Goal: Ask a question

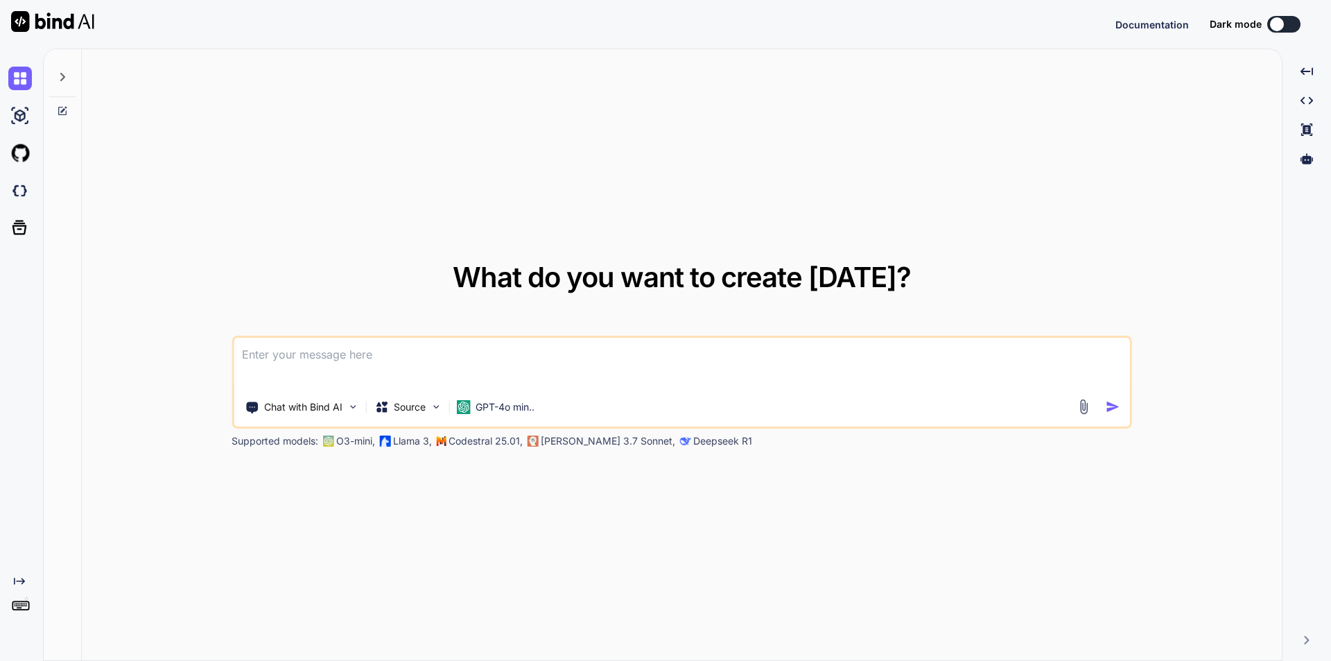
click at [278, 350] on textarea at bounding box center [682, 363] width 897 height 51
type textarea "x"
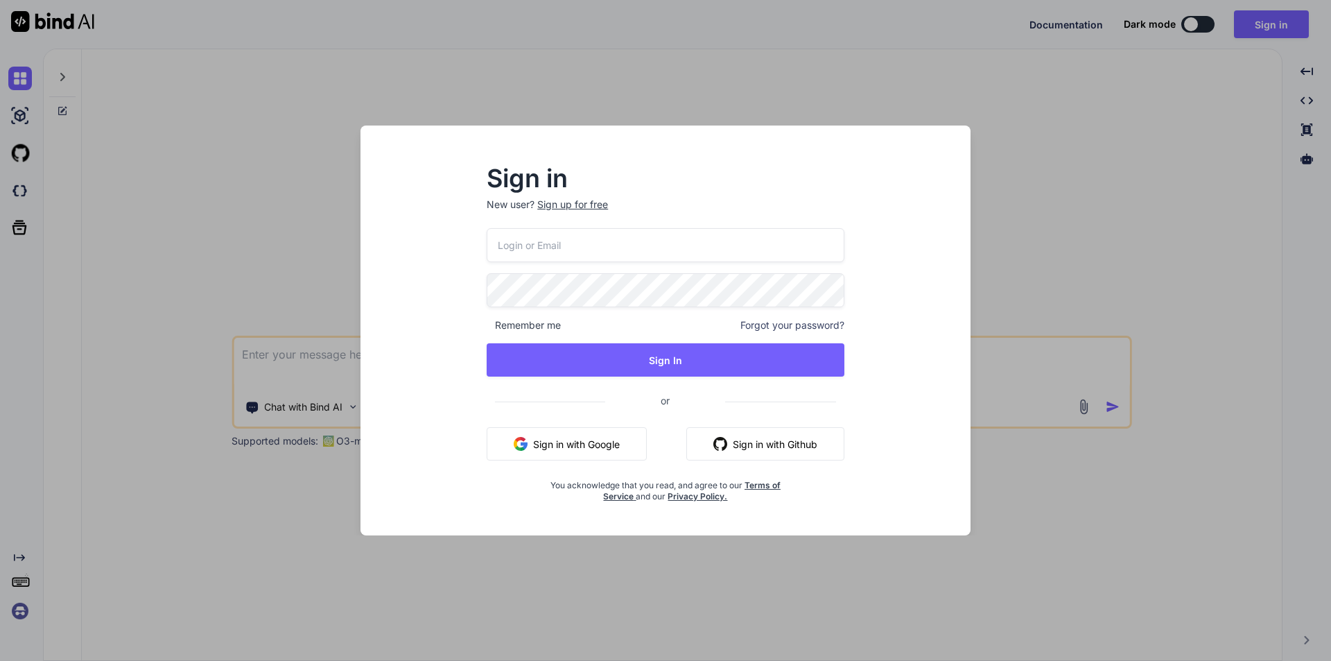
click at [578, 439] on button "Sign in with Google" at bounding box center [567, 443] width 160 height 33
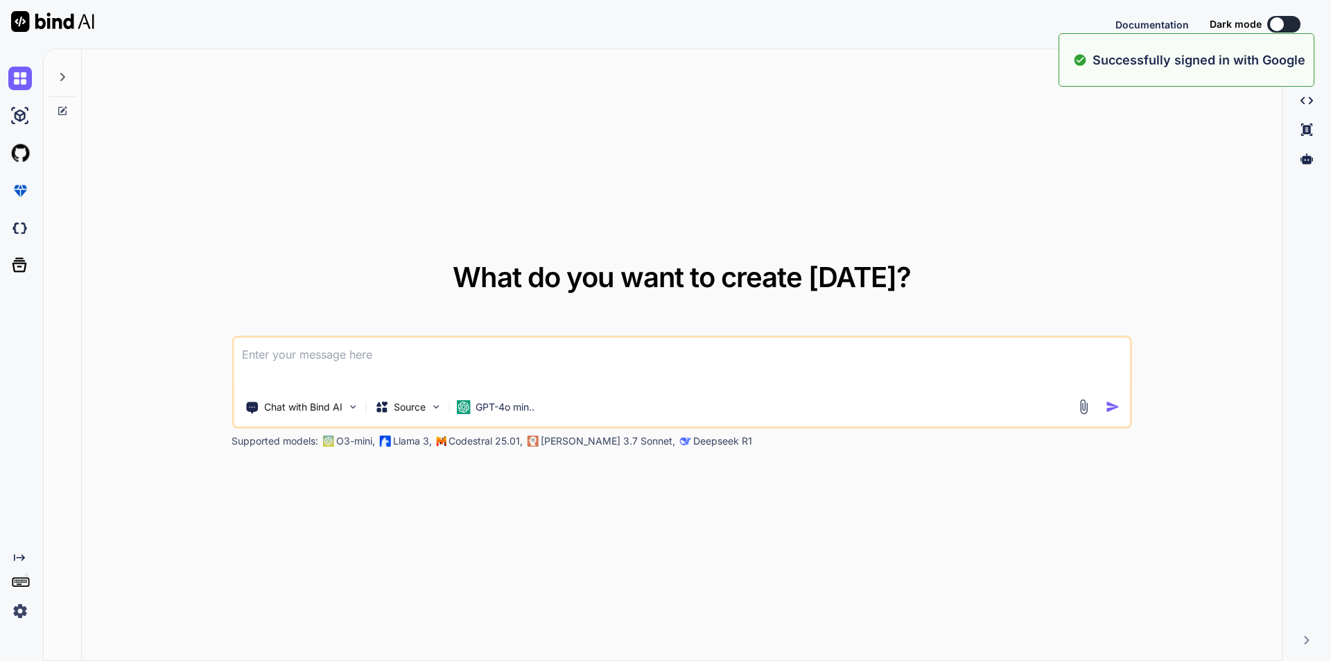
type textarea "x"
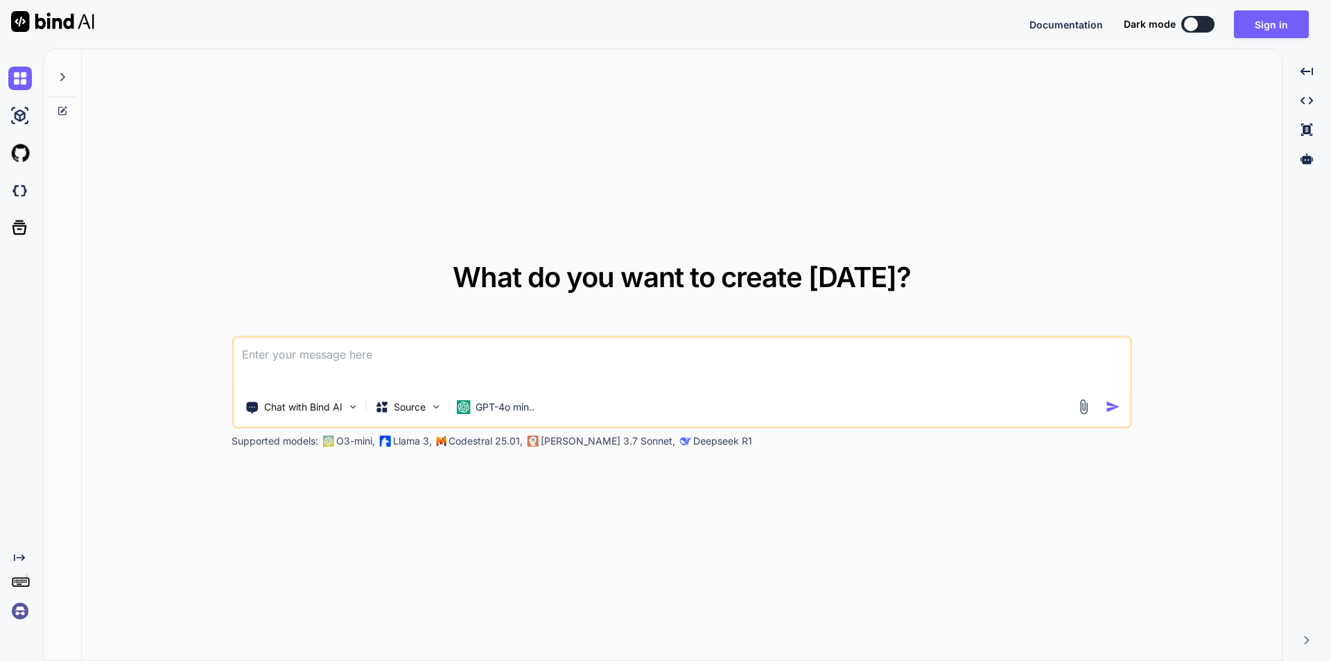
click at [315, 358] on textarea at bounding box center [682, 363] width 897 height 51
paste textarea
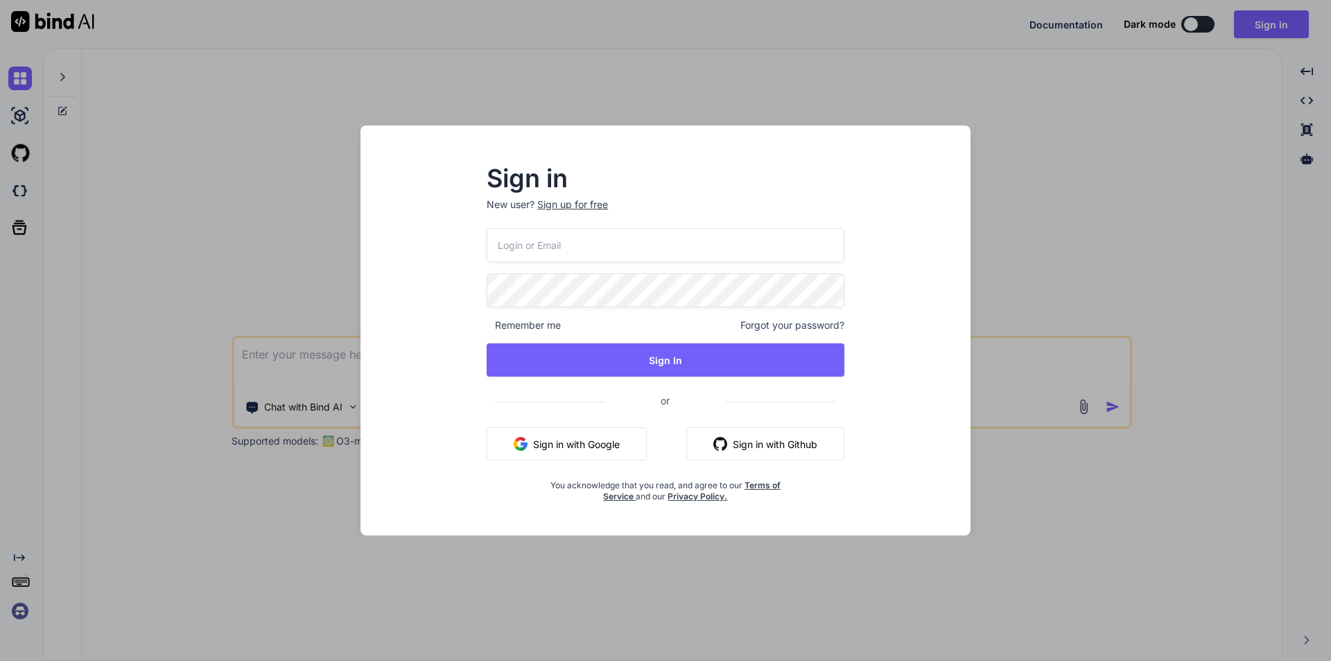
click at [573, 435] on button "Sign in with Google" at bounding box center [567, 443] width 160 height 33
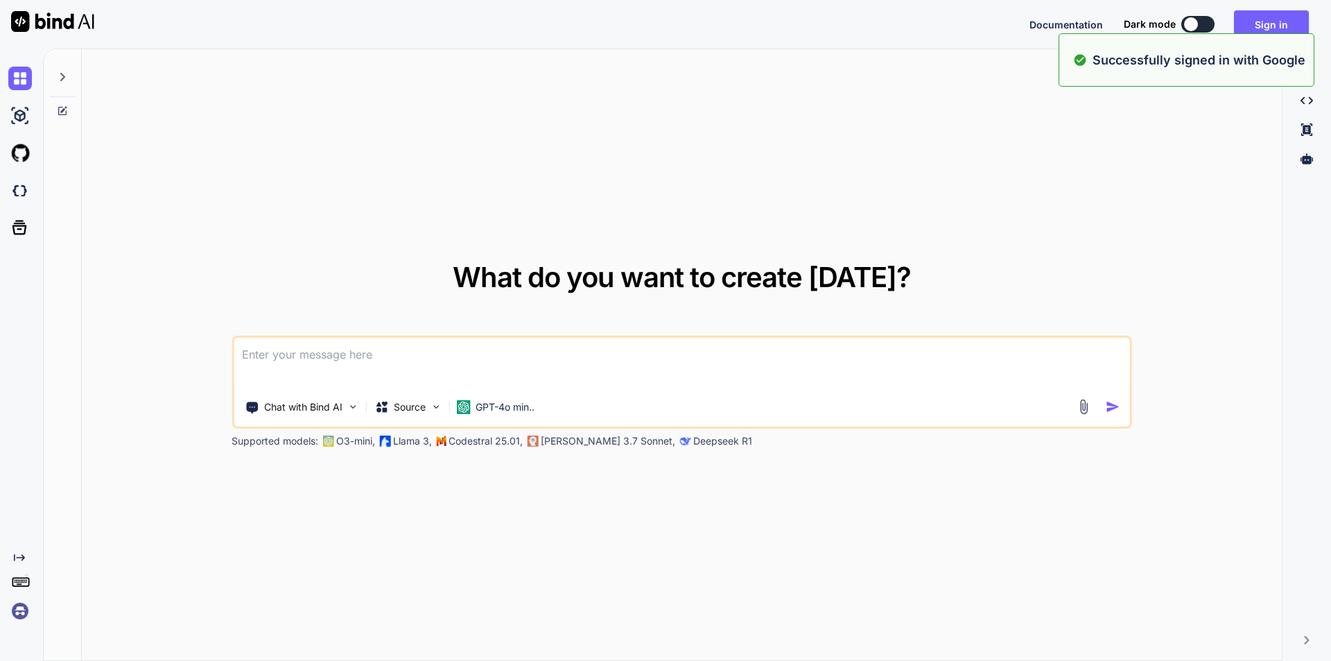
type textarea "x"
click at [332, 357] on textarea at bounding box center [682, 363] width 897 height 51
paste textarea "Please find the attached folder for html file. I converted img into bit 64 and …"
type textarea "Please find the attached folder for html file. I converted img into bit 64 and …"
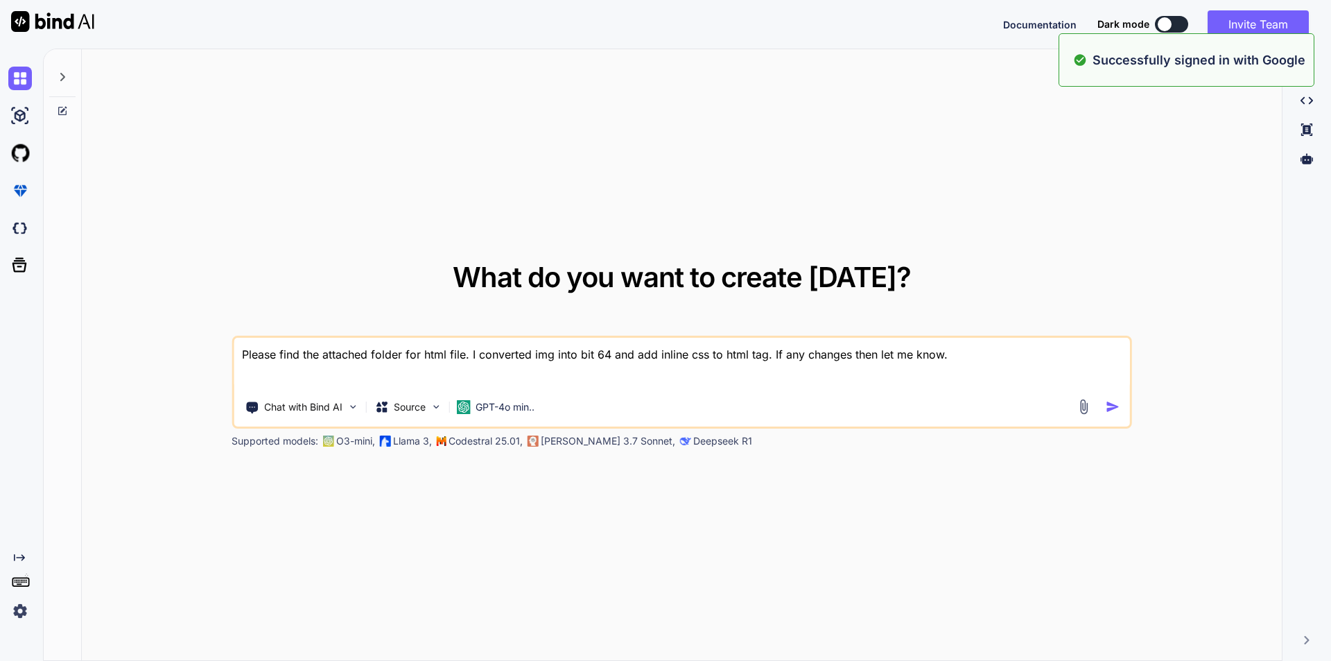
type textarea "x"
type textarea "Please find the attached folder for html file. I converted img into bit 64 and …"
type textarea "x"
type textarea "Please find the attached folder for html file. I converted img into bit 64 and …"
type textarea "x"
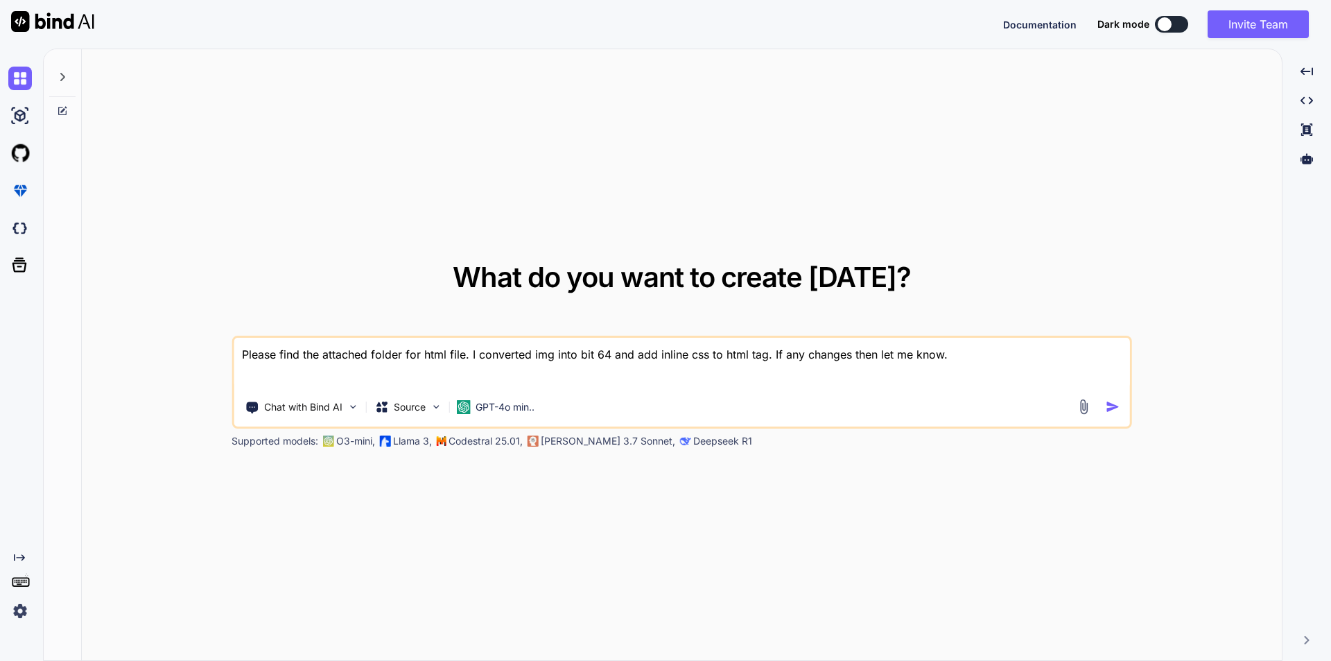
type textarea "Please find the attached folder for html file. I converted img into bit 64 and …"
type textarea "x"
type textarea "Please find the attached folder for html file. I converted img into bit 64 and …"
type textarea "x"
type textarea "Please find the attached folder for html file. I converted img into bit 64 and …"
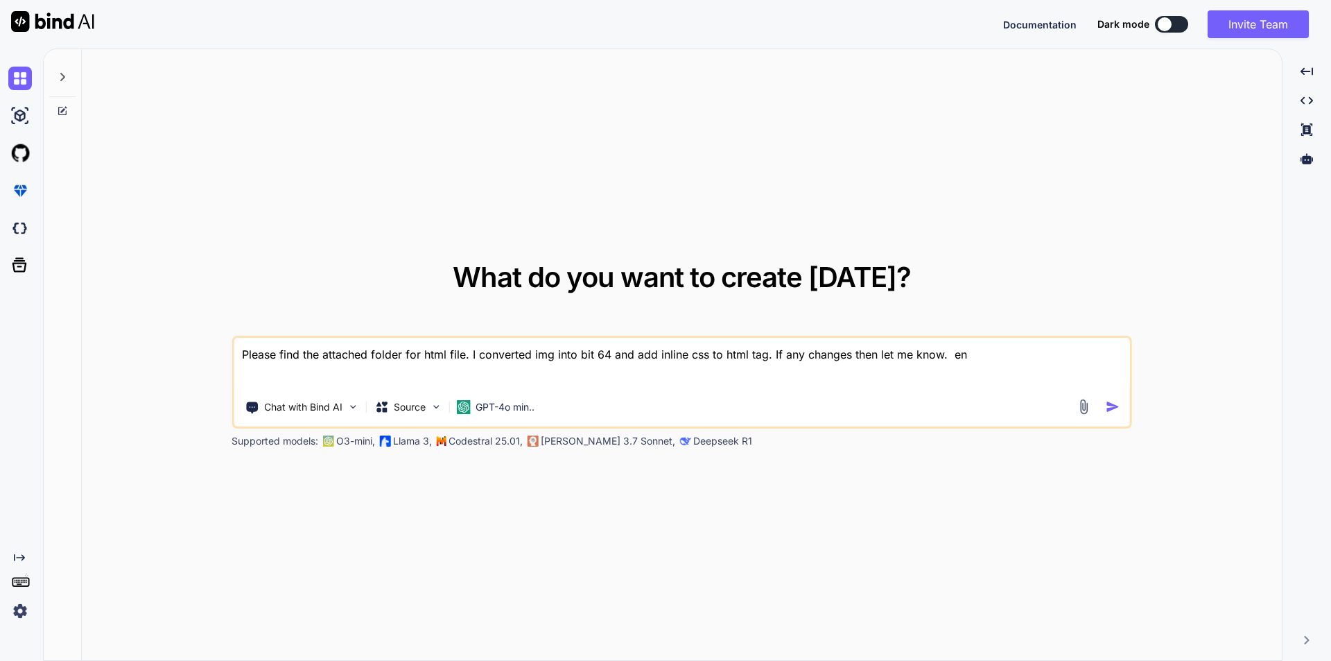
type textarea "x"
type textarea "Please find the attached folder for html file. I converted img into bit 64 and …"
type textarea "x"
type textarea "Please find the attached folder for html file. I converted img into bit 64 and …"
type textarea "x"
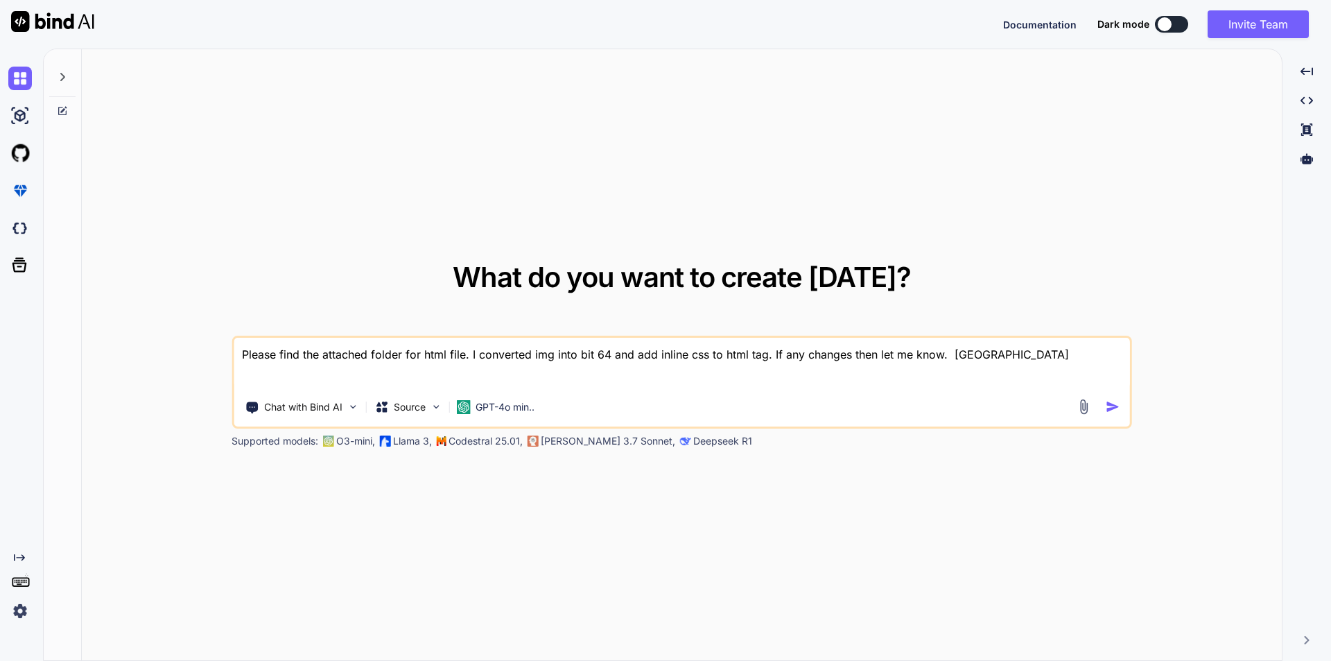
type textarea "Please find the attached folder for html file. I converted img into bit 64 and …"
type textarea "x"
type textarea "Please find the attached folder for html file. I converted img into bit 64 and …"
type textarea "x"
type textarea "Please find the attached folder for html file. I converted img into bit 64 and …"
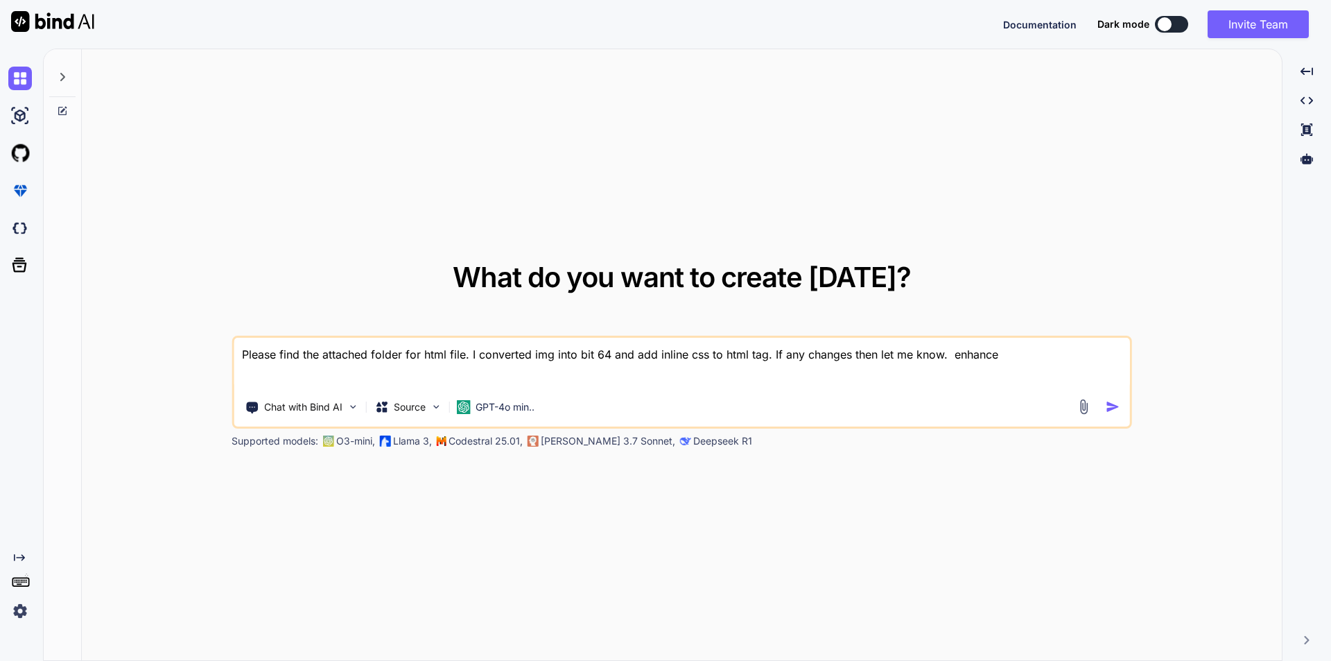
type textarea "x"
type textarea "Please find the attached folder for html file. I converted img into bit 64 and …"
type textarea "x"
type textarea "Please find the attached folder for html file. I converted img into bit 64 and …"
type textarea "x"
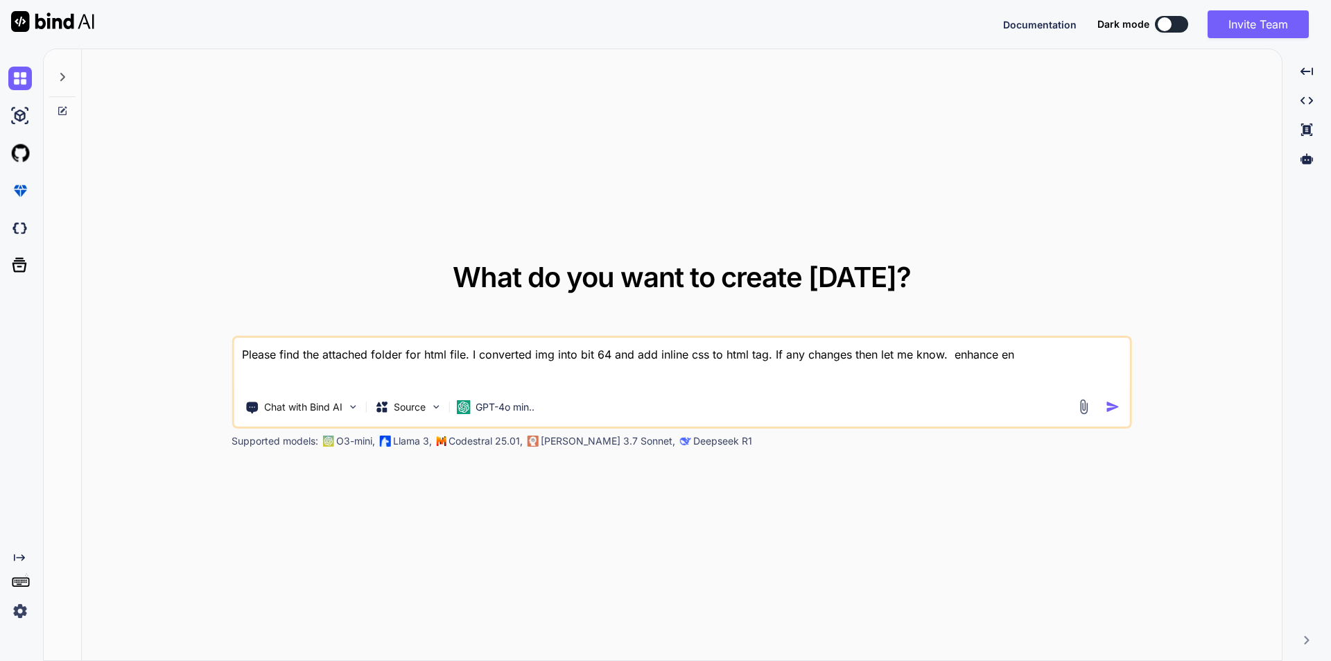
type textarea "Please find the attached folder for html file. I converted img into bit 64 and …"
type textarea "x"
type textarea "Please find the attached folder for html file. I converted img into bit 64 and …"
type textarea "x"
type textarea "Please find the attached folder for html file. I converted img into bit 64 and …"
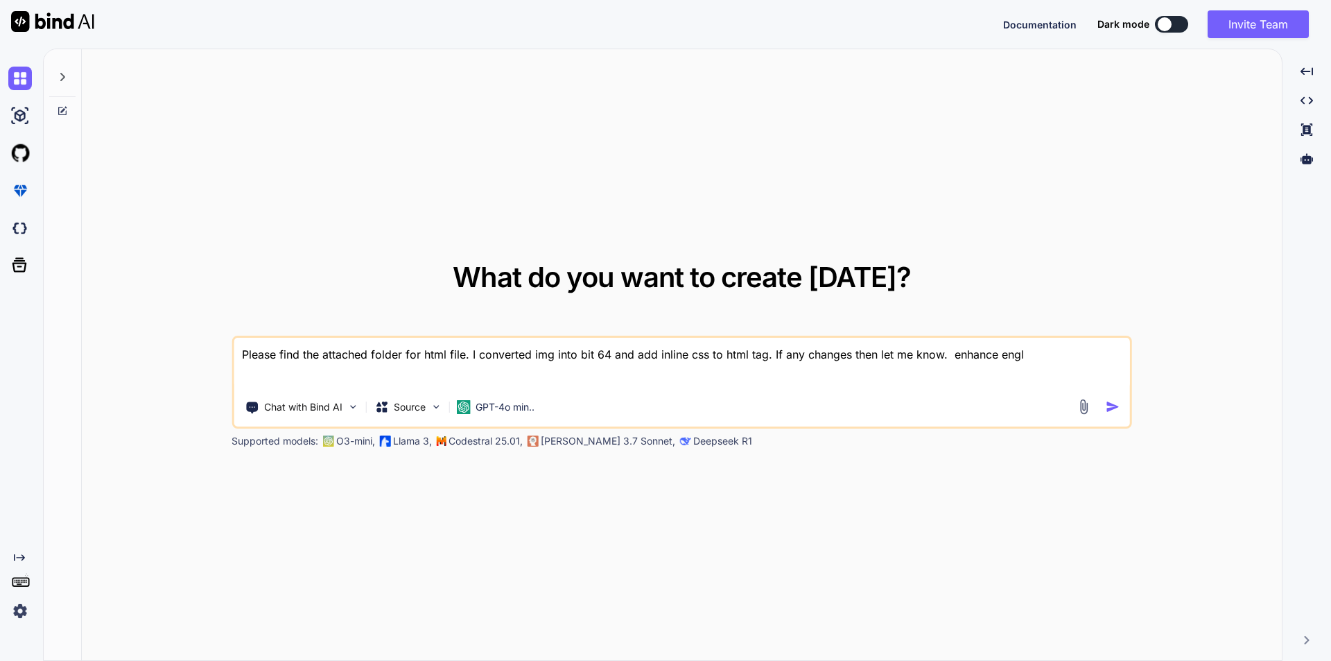
type textarea "x"
type textarea "Please find the attached folder for html file. I converted img into bit 64 and …"
type textarea "x"
type textarea "Please find the attached folder for html file. I converted img into bit 64 and …"
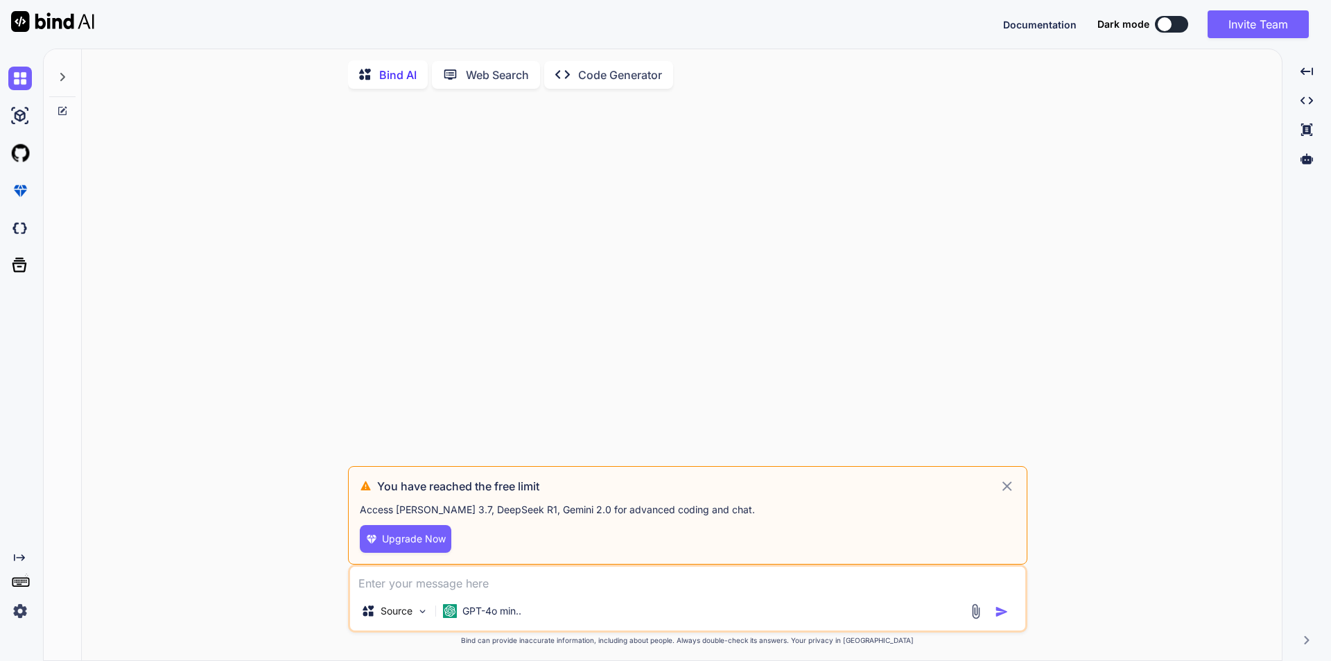
click at [82, 28] on img at bounding box center [52, 21] width 83 height 21
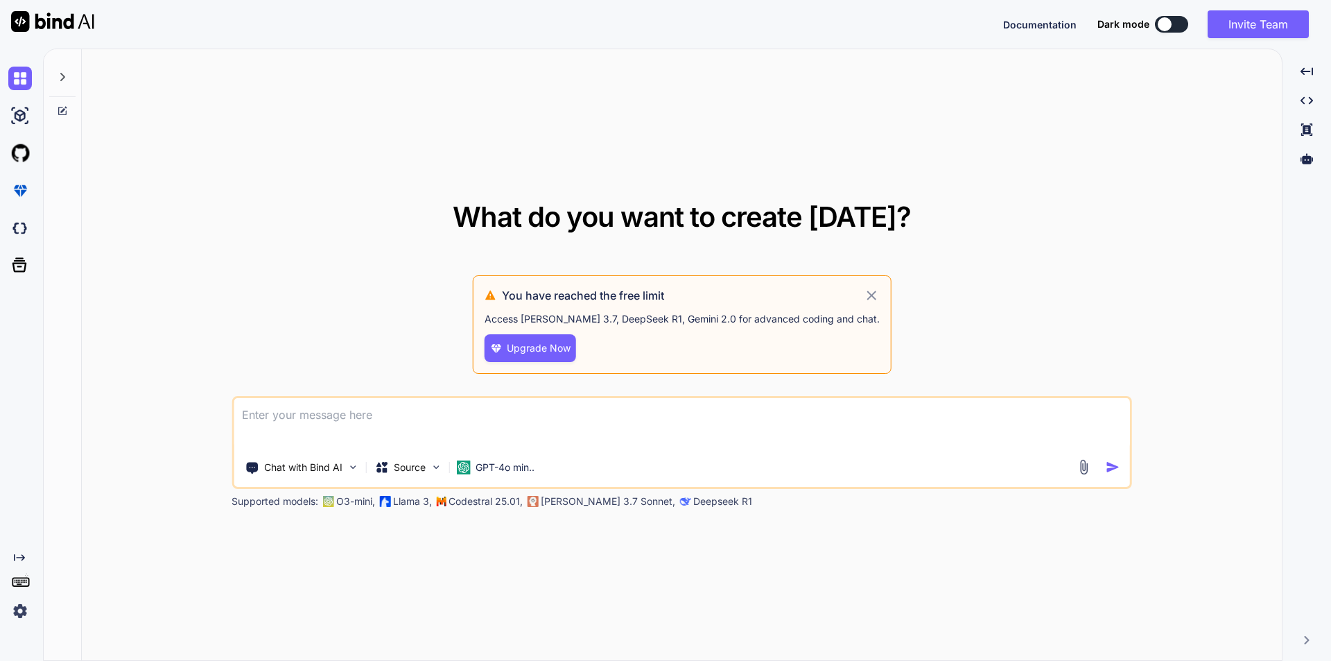
click at [87, 28] on img at bounding box center [52, 21] width 83 height 21
click at [268, 469] on p "Chat with Bind AI" at bounding box center [303, 467] width 78 height 14
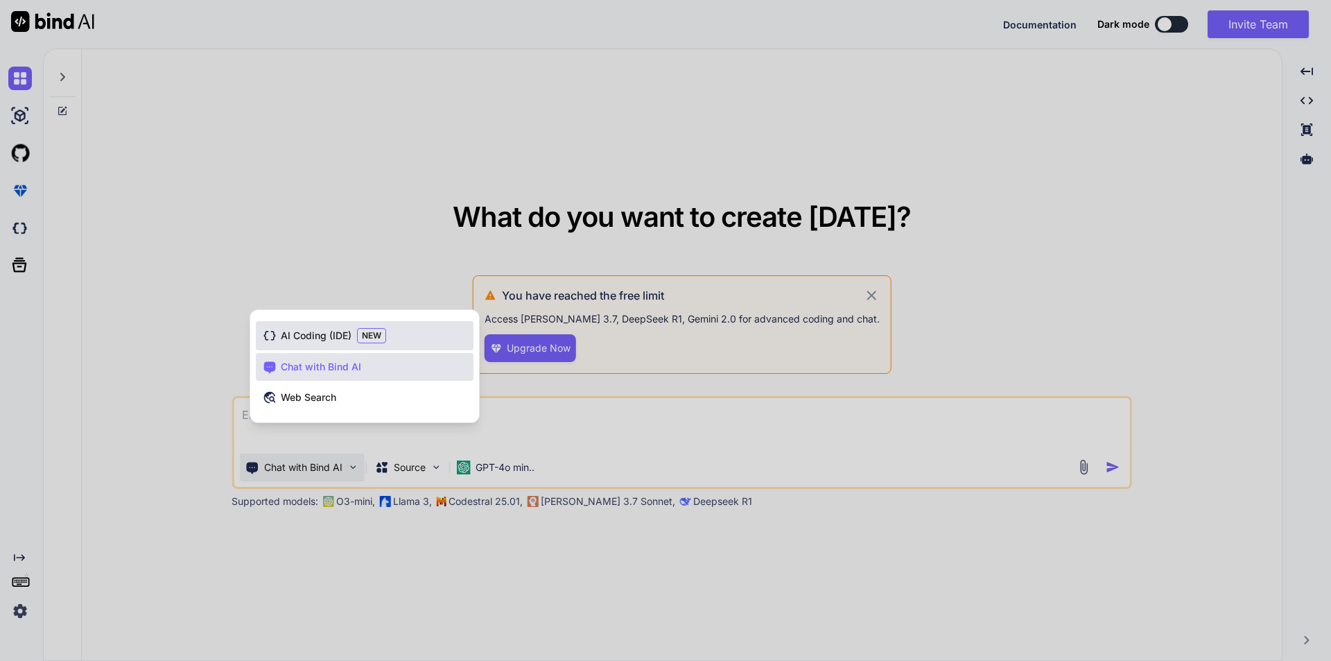
click at [313, 333] on span "AI Coding (IDE)" at bounding box center [316, 336] width 71 height 14
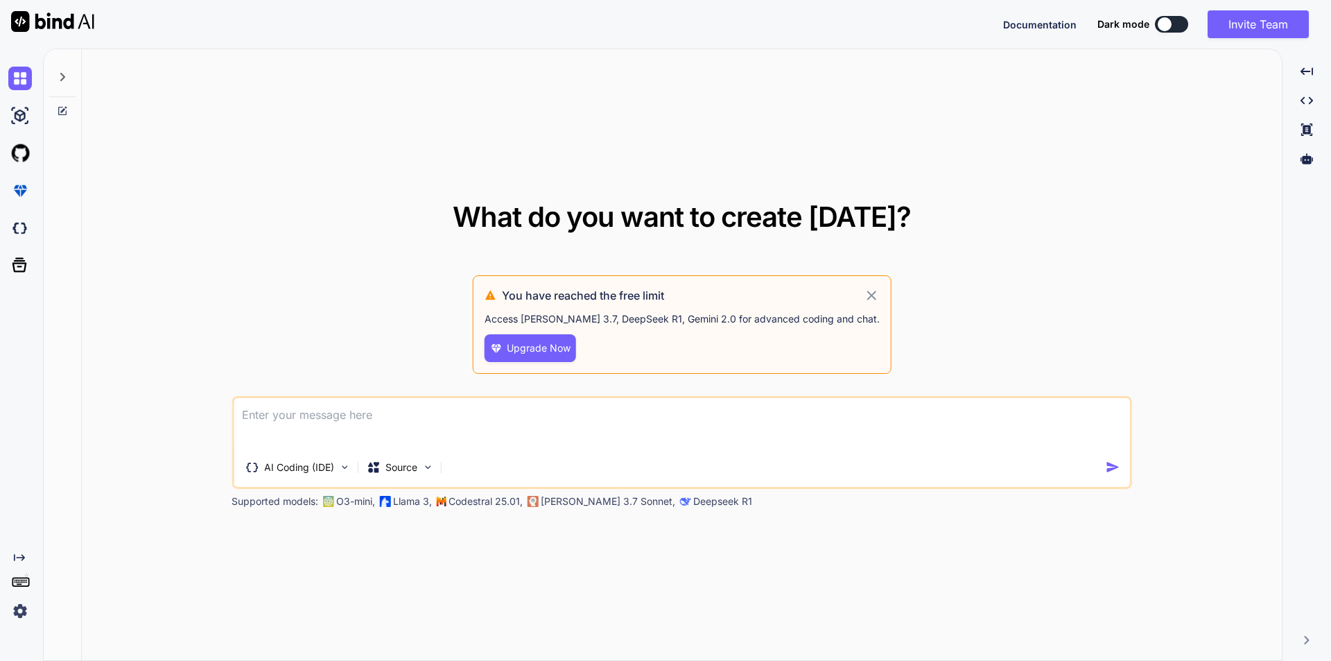
click at [357, 436] on textarea at bounding box center [682, 423] width 897 height 51
click at [352, 422] on textarea at bounding box center [682, 423] width 897 height 51
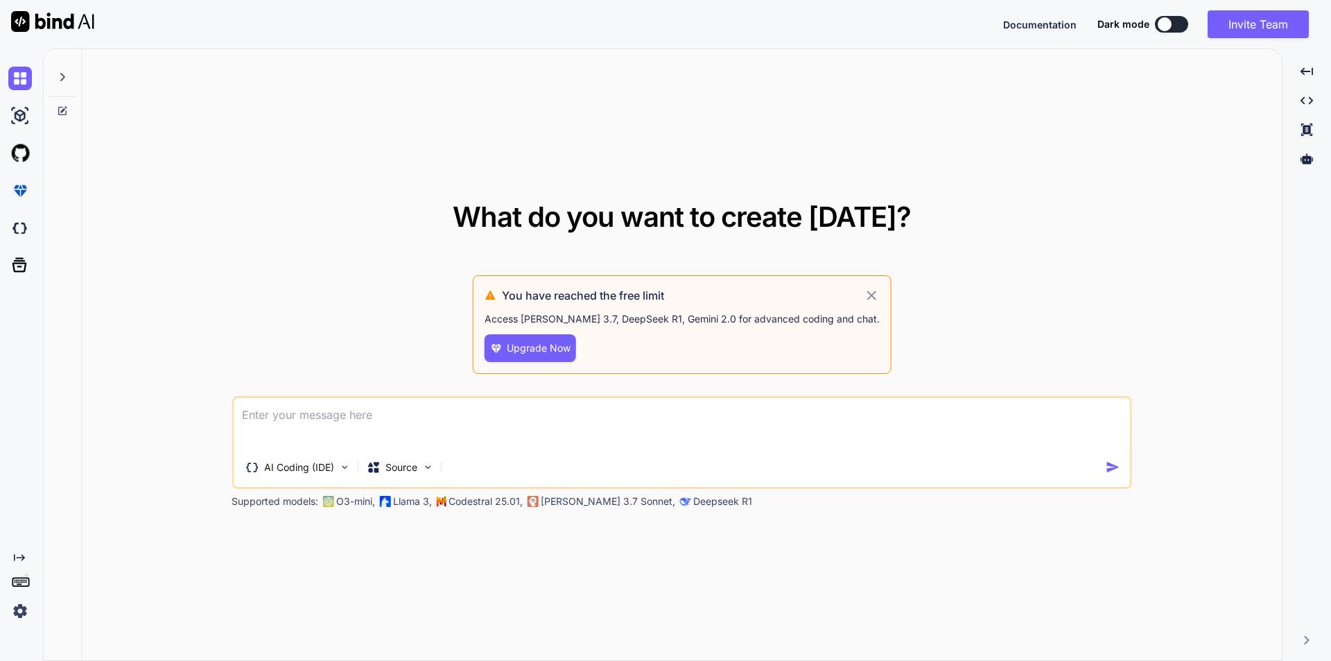
click at [352, 422] on textarea at bounding box center [682, 423] width 897 height 51
click at [23, 116] on img at bounding box center [20, 116] width 24 height 24
type textarea "x"
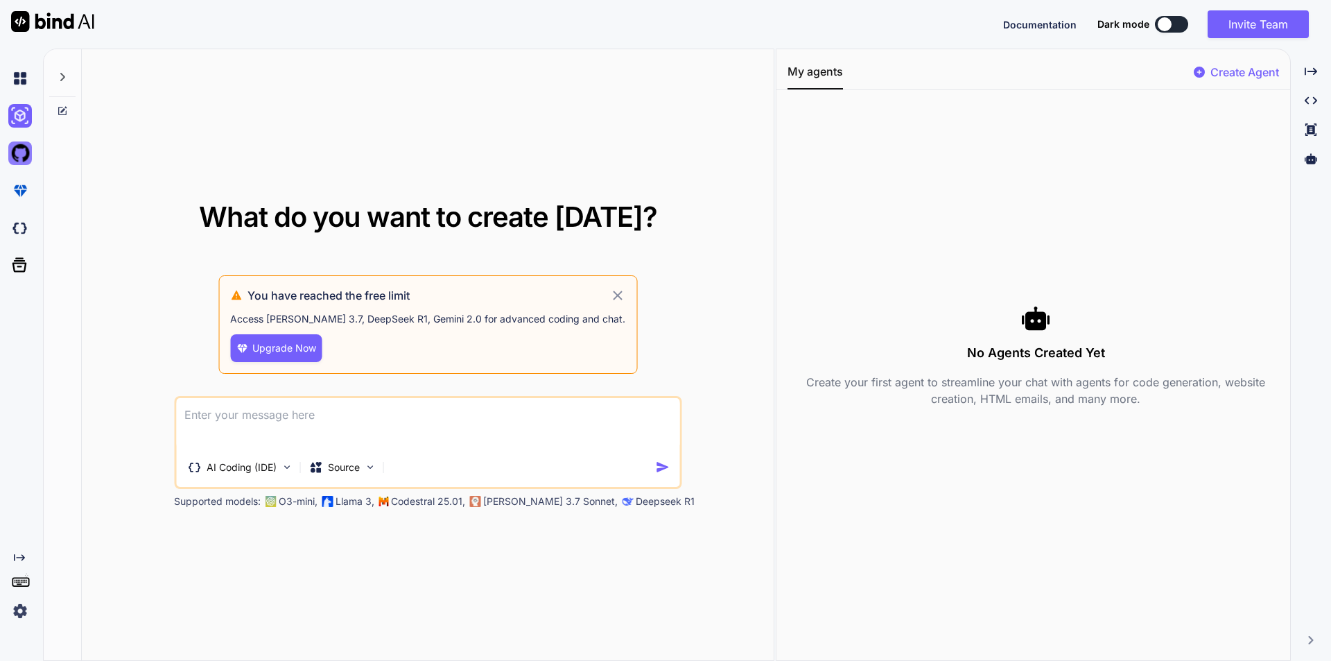
click at [21, 163] on img at bounding box center [20, 153] width 24 height 24
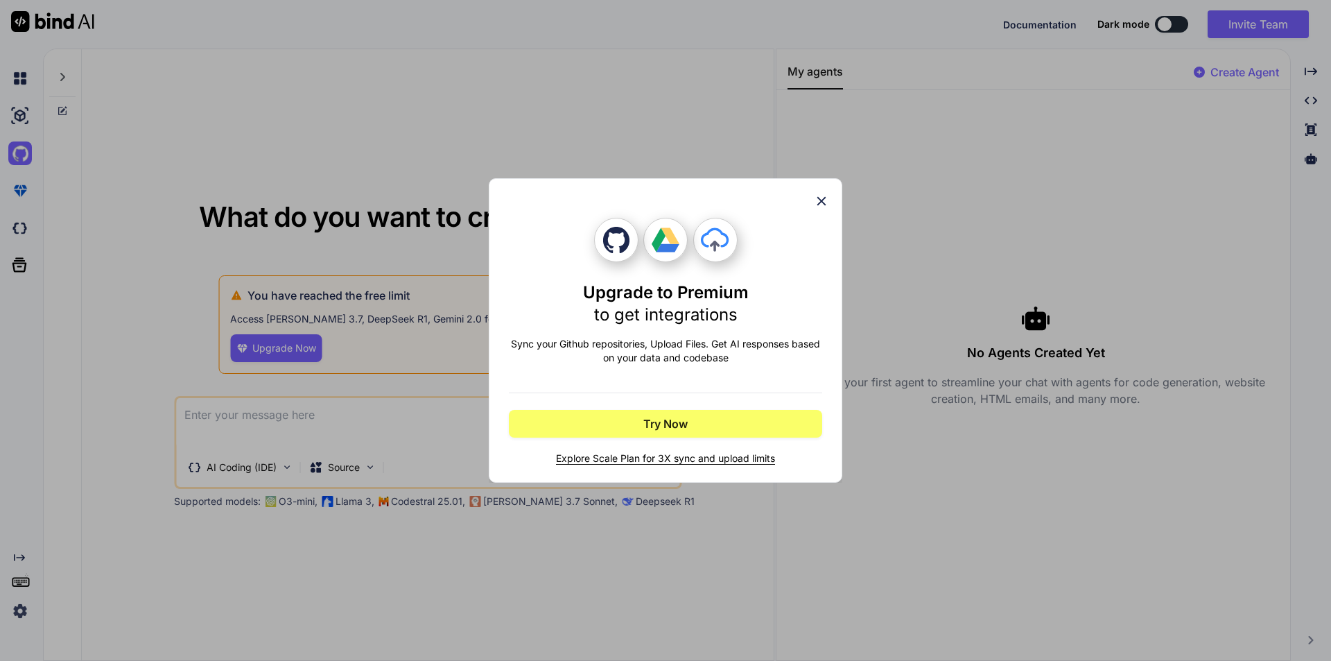
click at [820, 197] on icon at bounding box center [821, 200] width 15 height 15
